Goal: Task Accomplishment & Management: Use online tool/utility

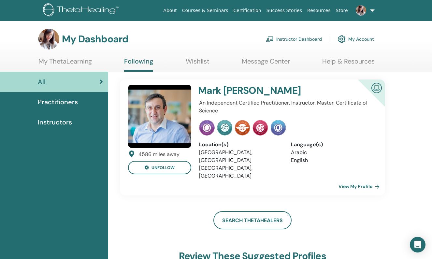
click at [61, 123] on span "Instructors" at bounding box center [55, 122] width 34 height 10
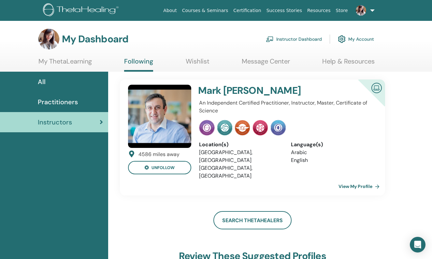
click at [301, 40] on link "Instructor Dashboard" at bounding box center [294, 39] width 56 height 14
click at [69, 100] on span "Practitioners" at bounding box center [58, 102] width 40 height 10
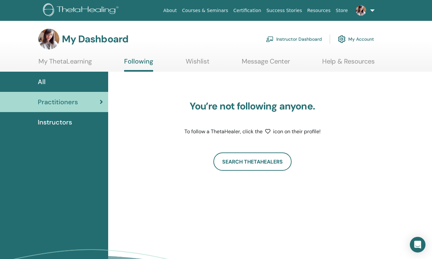
click at [304, 40] on link "Instructor Dashboard" at bounding box center [294, 39] width 56 height 14
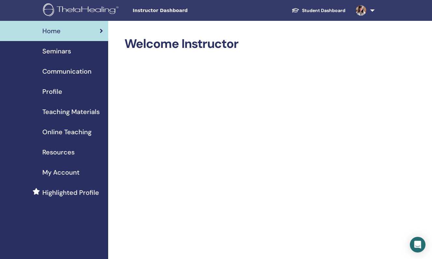
click at [78, 131] on span "Online Teaching" at bounding box center [66, 132] width 49 height 10
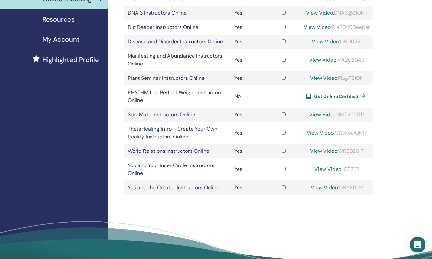
scroll to position [141, 0]
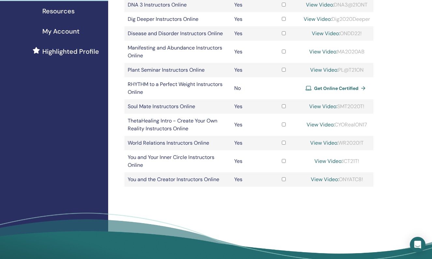
drag, startPoint x: 342, startPoint y: 161, endPoint x: 360, endPoint y: 161, distance: 18.2
click at [360, 161] on div "View Video: ICT21T!" at bounding box center [336, 161] width 66 height 8
copy div "ICT21T!"
click at [325, 161] on link "View Video:" at bounding box center [328, 161] width 28 height 7
